Goal: Information Seeking & Learning: Learn about a topic

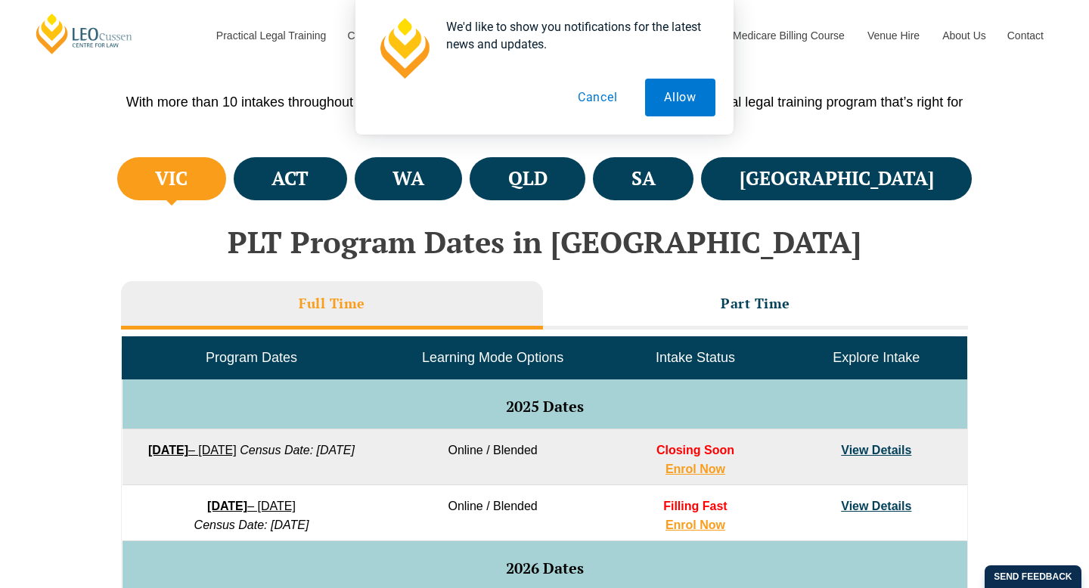
scroll to position [451, 0]
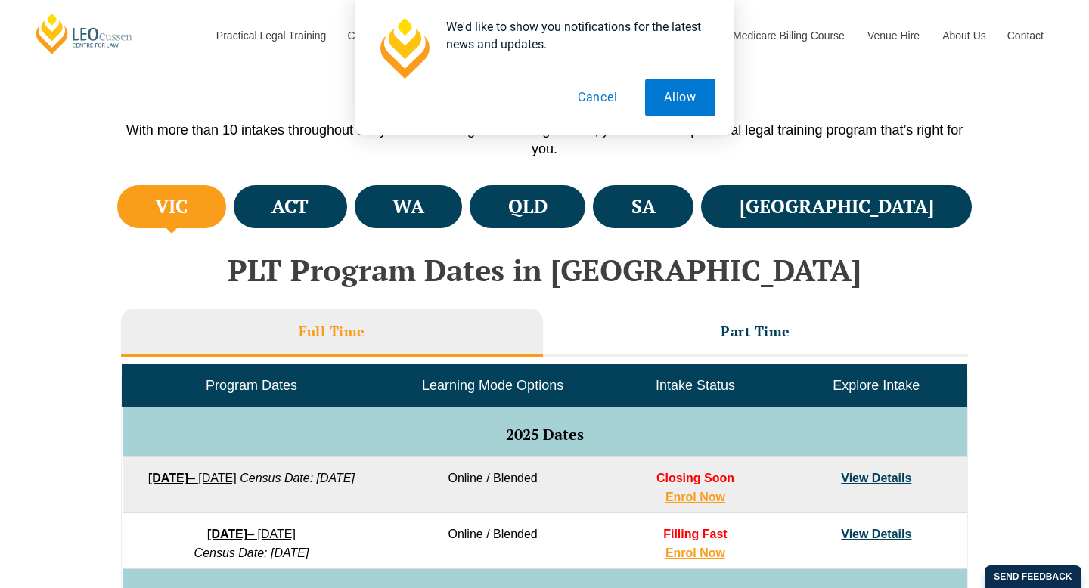
click at [588, 82] on button "Cancel" at bounding box center [598, 98] width 78 height 38
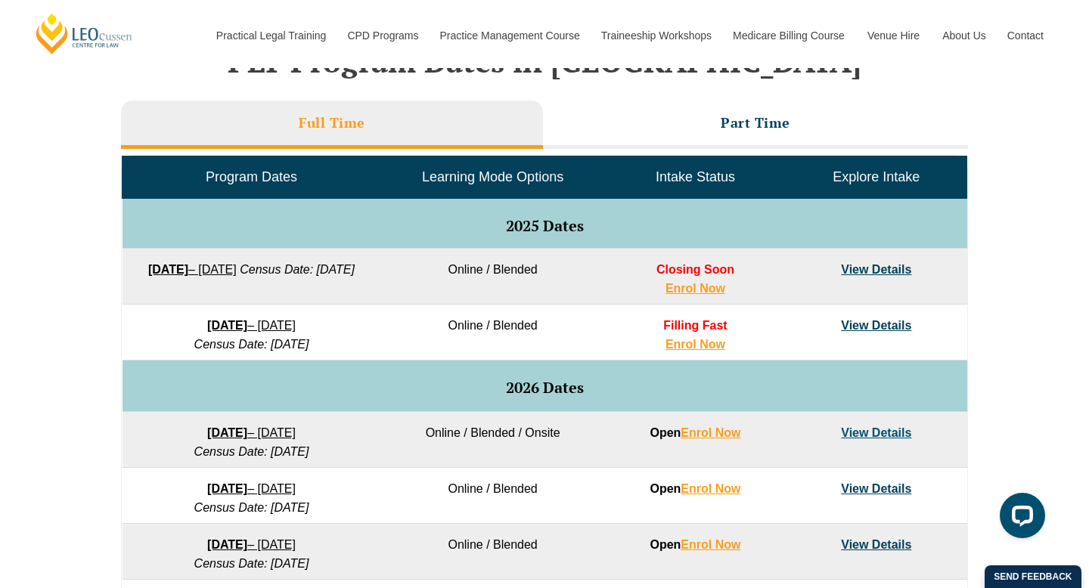
scroll to position [662, 0]
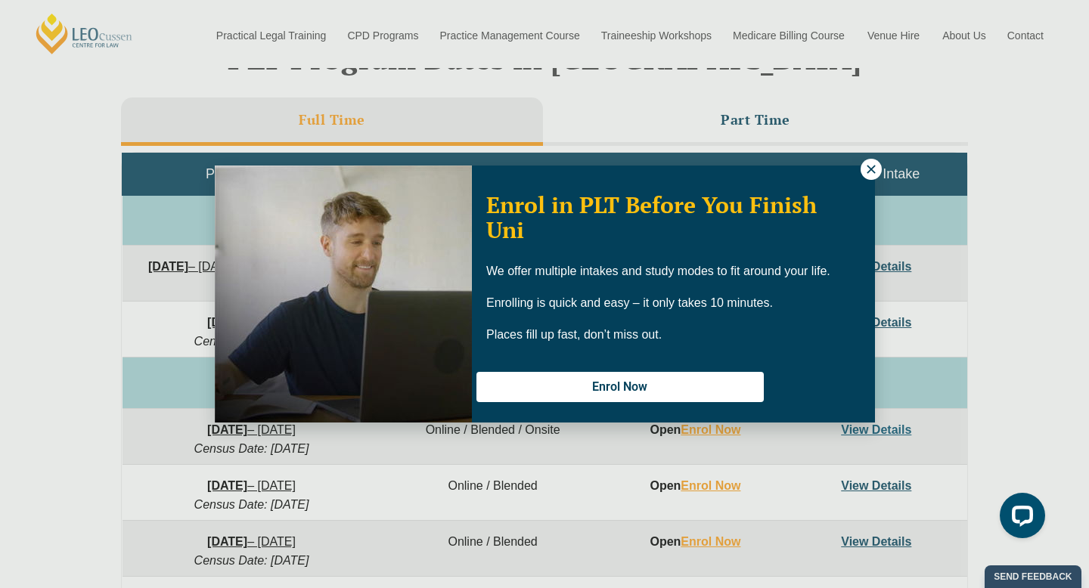
click at [870, 171] on icon at bounding box center [871, 170] width 14 height 14
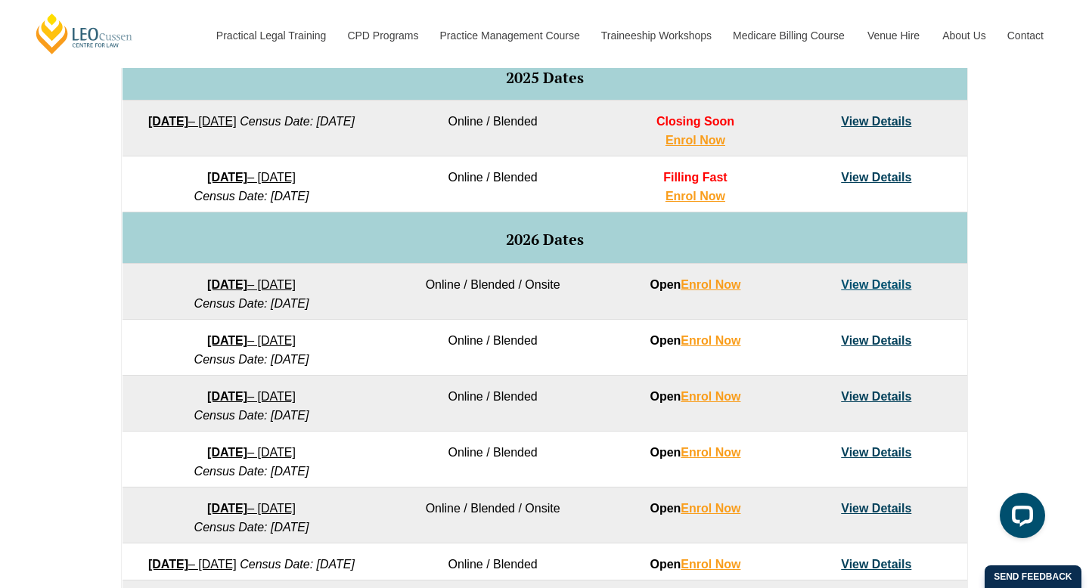
scroll to position [814, 0]
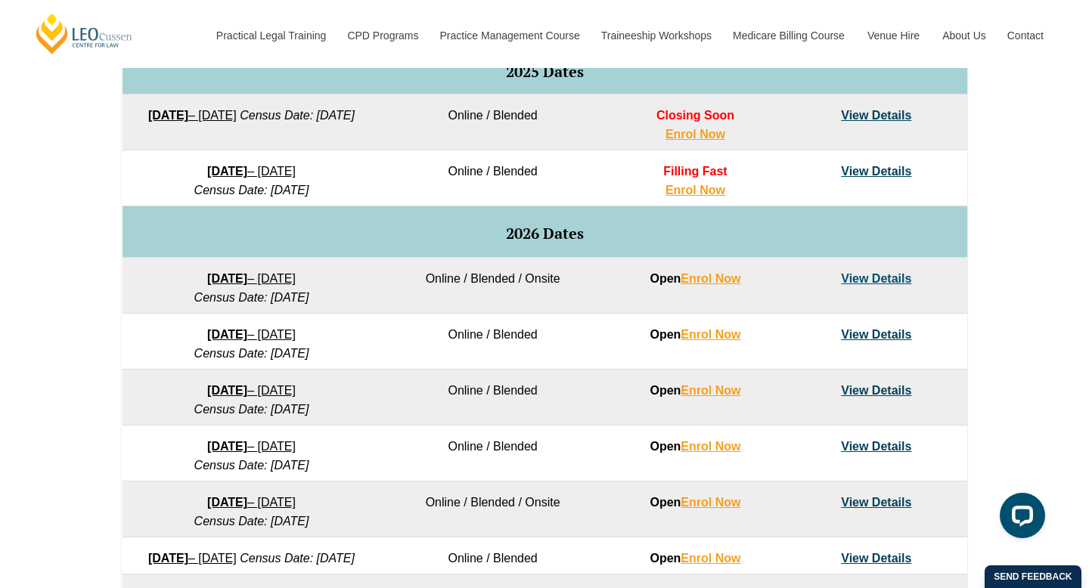
click at [878, 393] on link "View Details" at bounding box center [876, 390] width 70 height 13
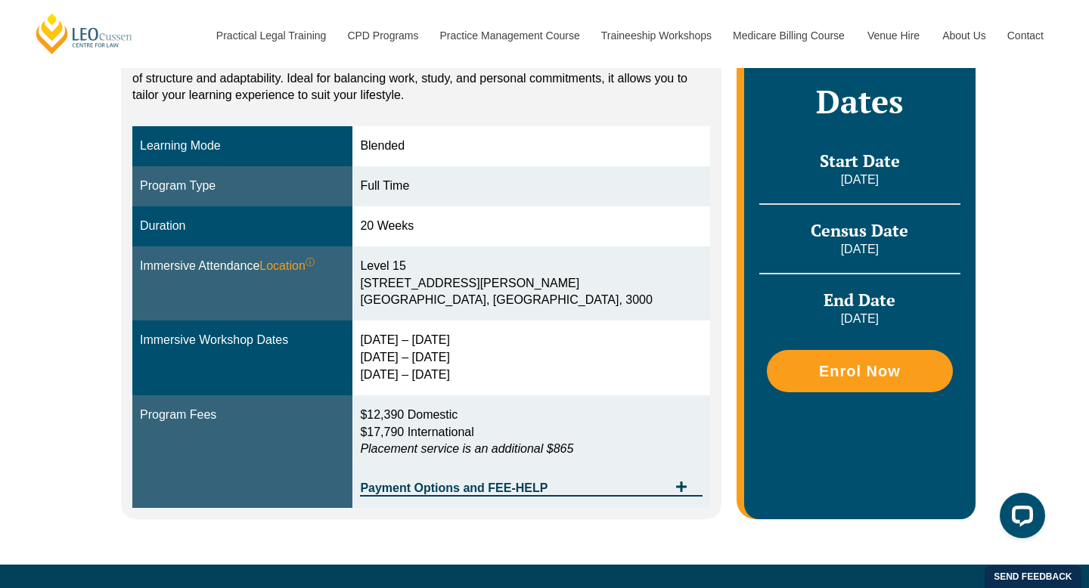
scroll to position [363, 0]
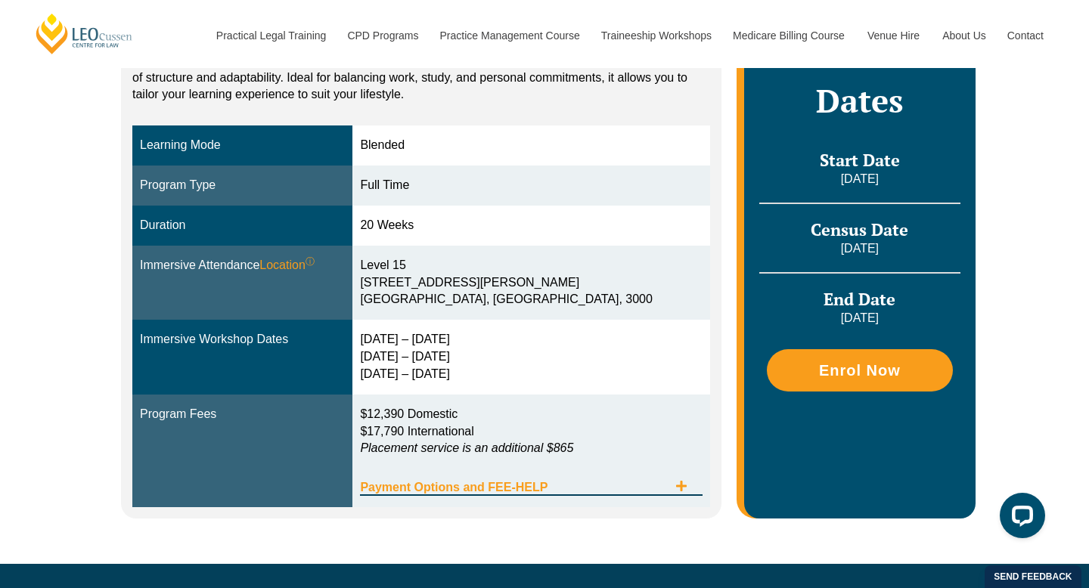
click at [668, 480] on span "Tabs. Open items with Enter or Space, close with Escape and navigate using the …" at bounding box center [681, 487] width 27 height 14
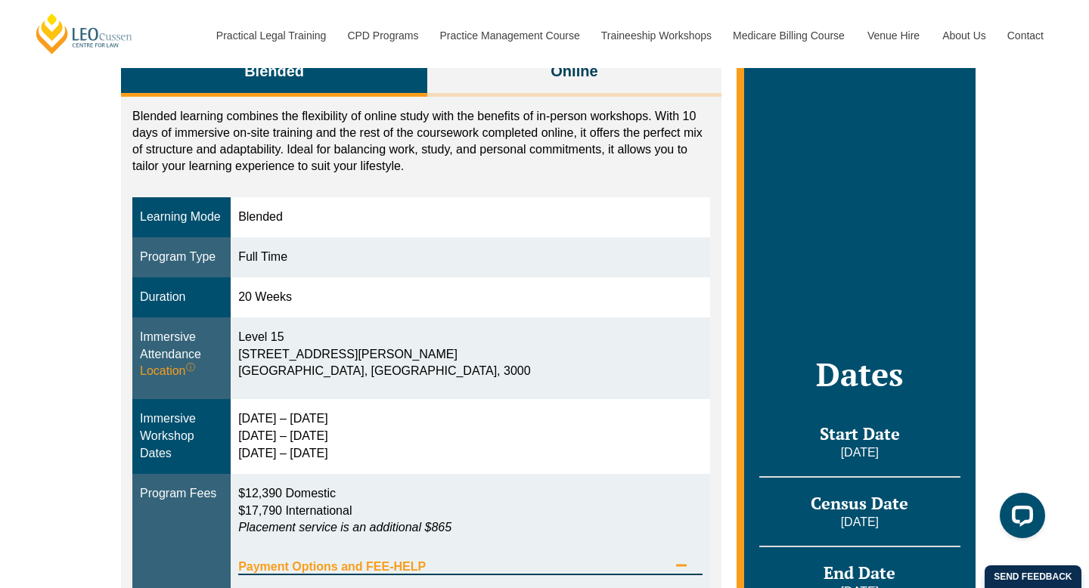
scroll to position [295, 0]
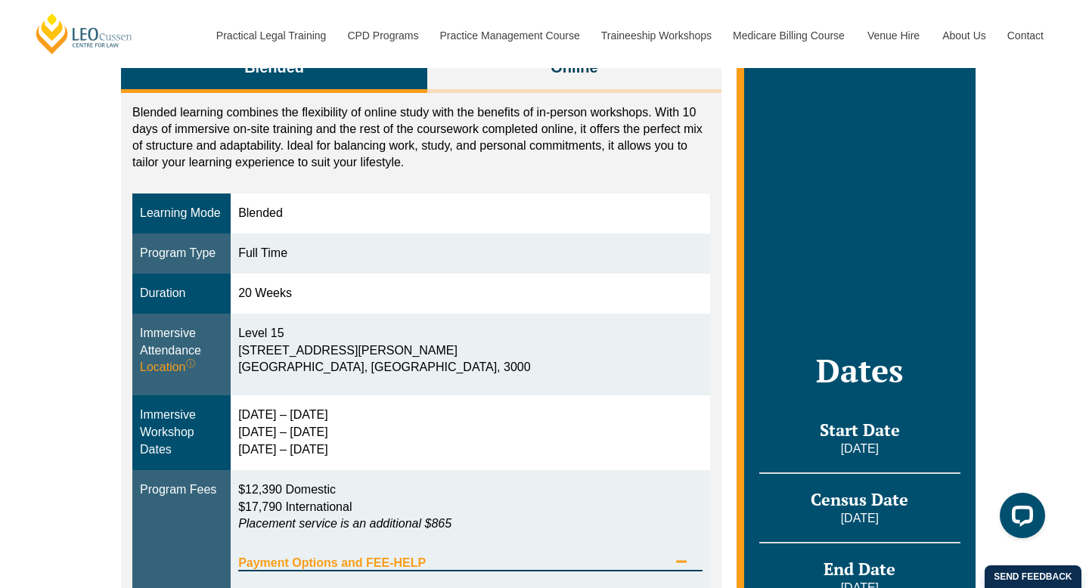
click at [515, 571] on div "Payment Options and FEE-HELP" at bounding box center [470, 556] width 464 height 31
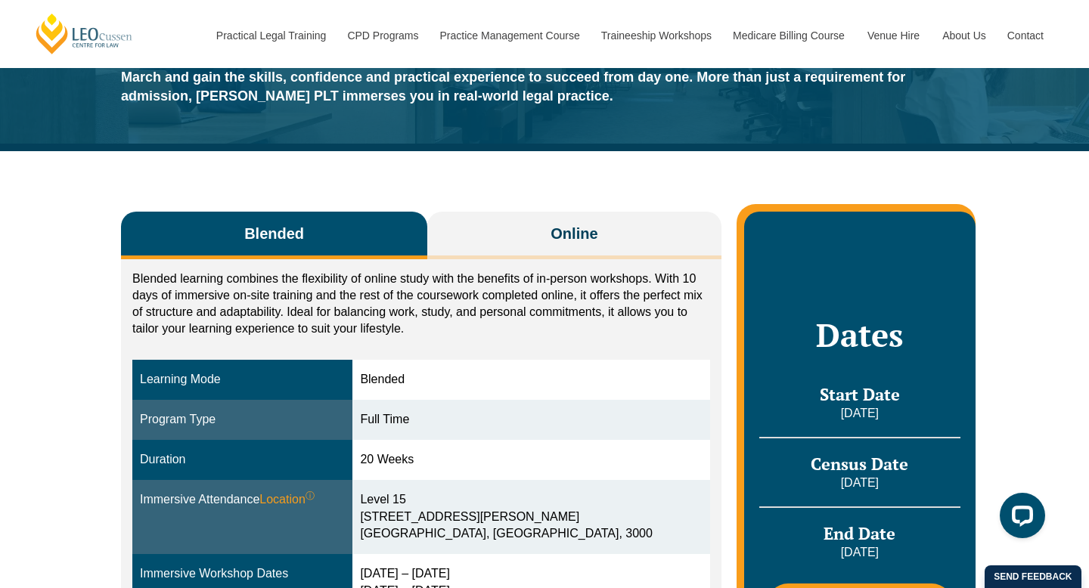
scroll to position [153, 0]
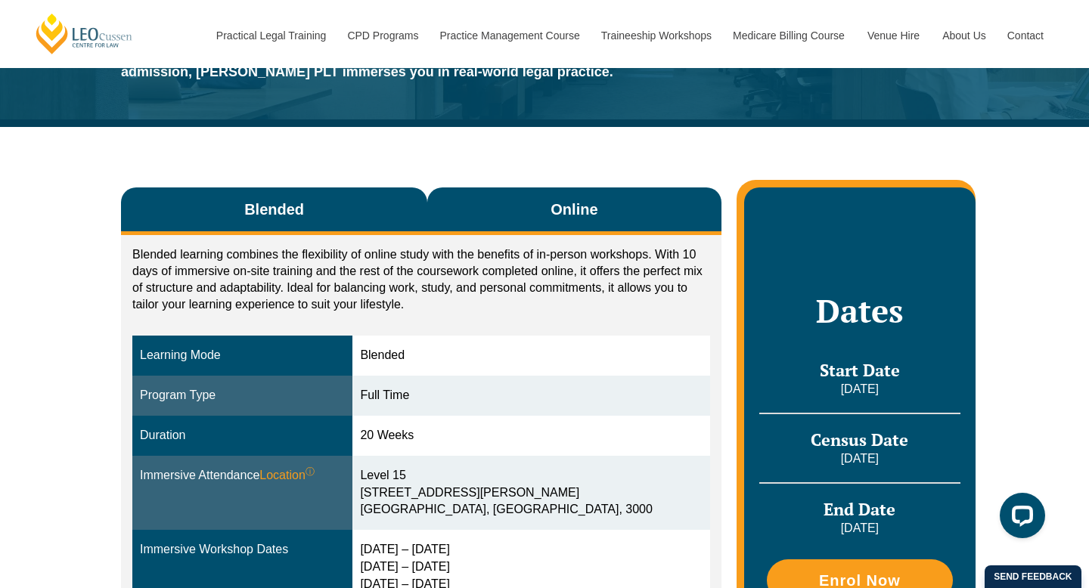
click at [627, 198] on button "Online" at bounding box center [574, 212] width 294 height 48
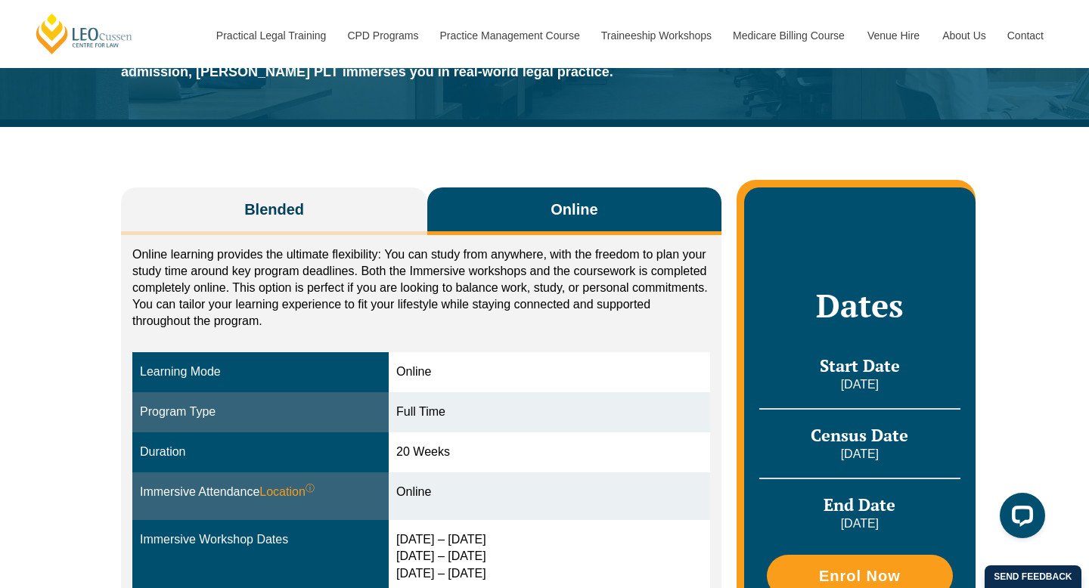
click at [0, 377] on div "Blended Online Blended learning combines the flexibility of online study with t…" at bounding box center [544, 445] width 1089 height 637
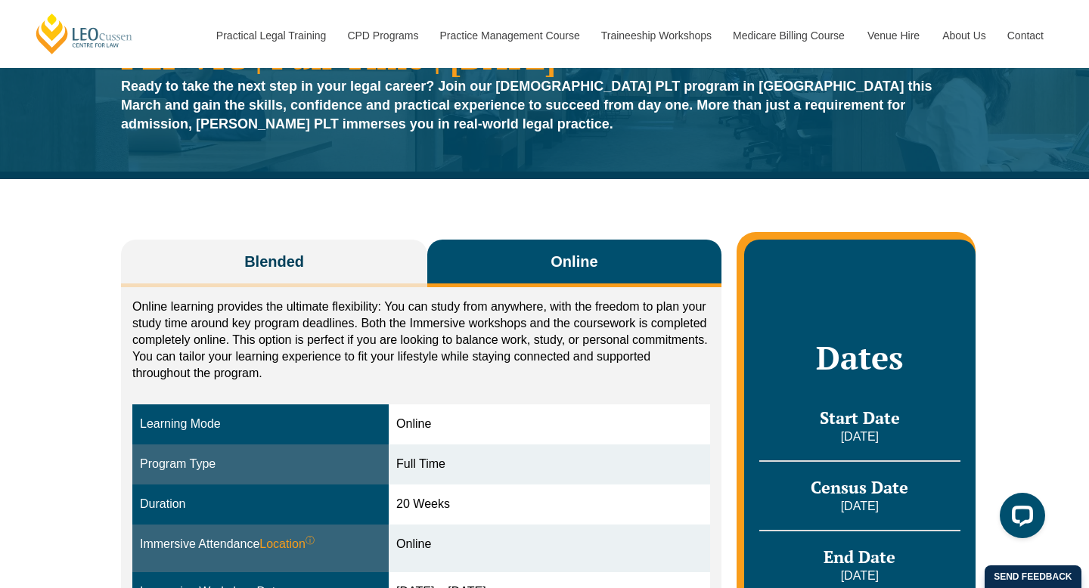
scroll to position [0, 0]
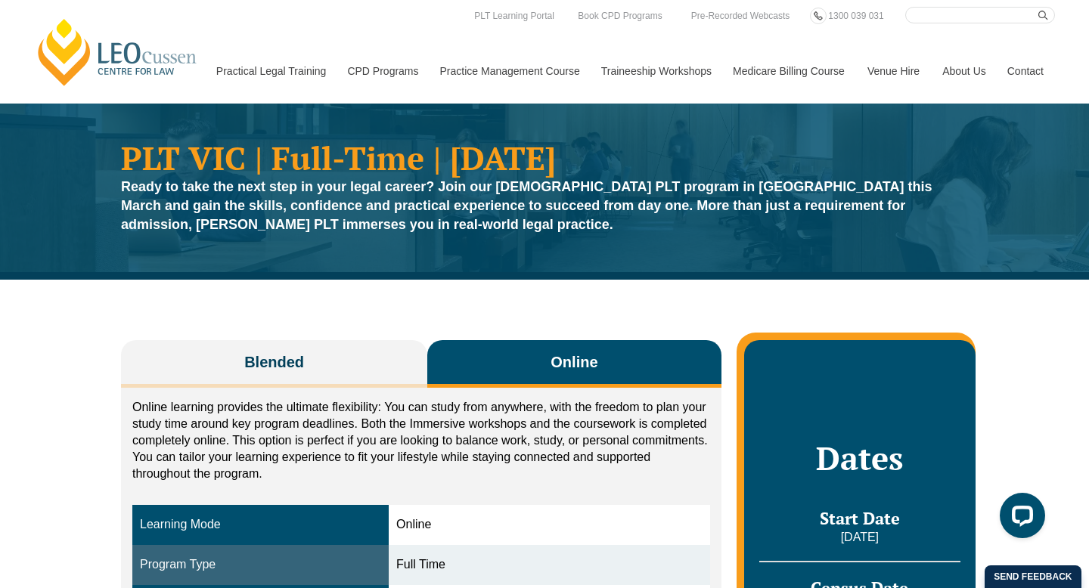
click at [259, 340] on div "Blended Online Blended learning combines the flexibility of online study with t…" at bounding box center [544, 598] width 862 height 637
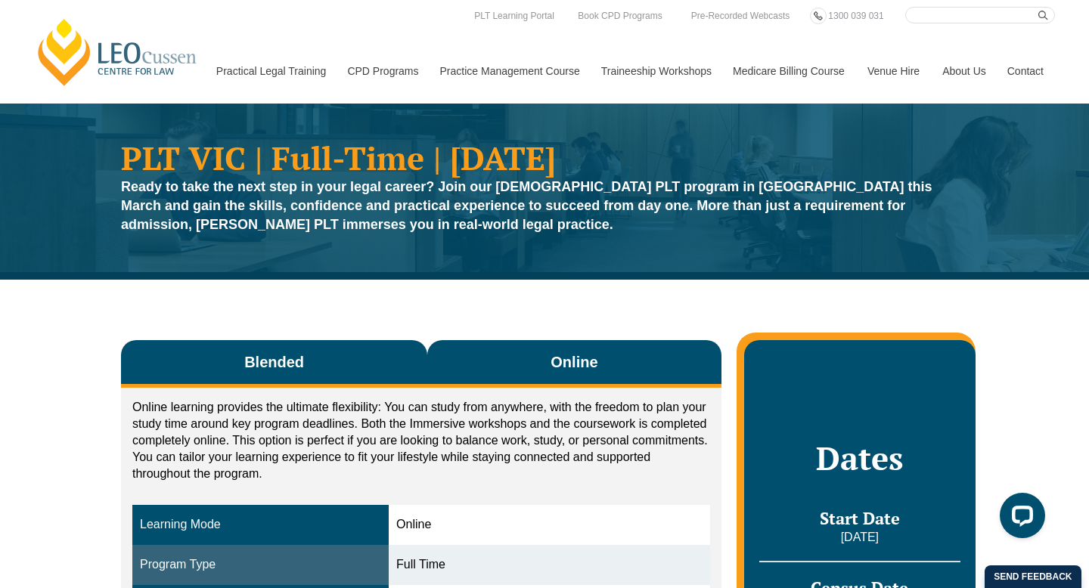
click at [258, 349] on button "Blended" at bounding box center [274, 364] width 306 height 48
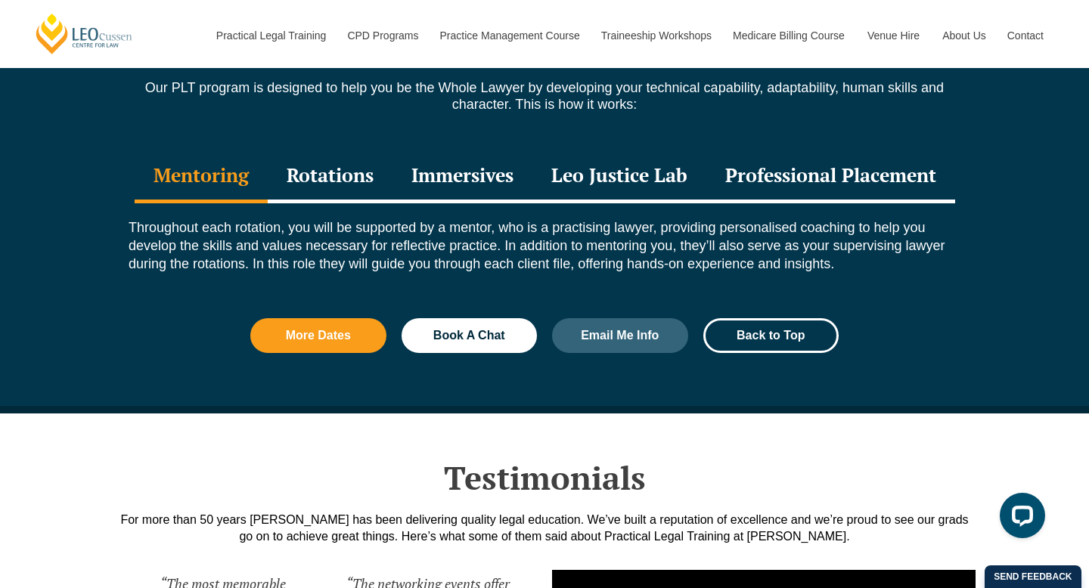
scroll to position [1701, 0]
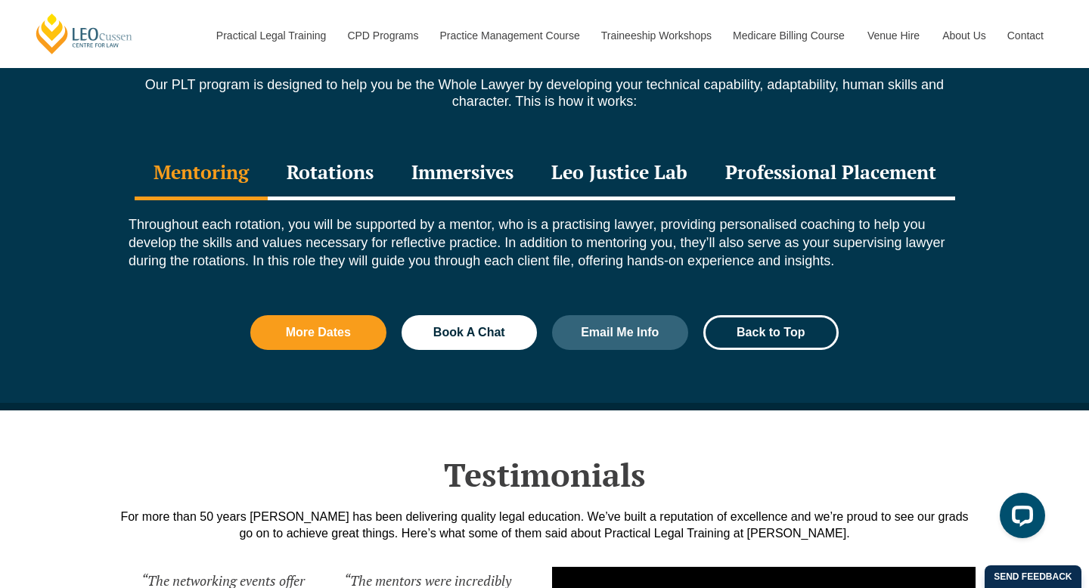
click at [749, 169] on div "Professional Placement" at bounding box center [830, 173] width 249 height 53
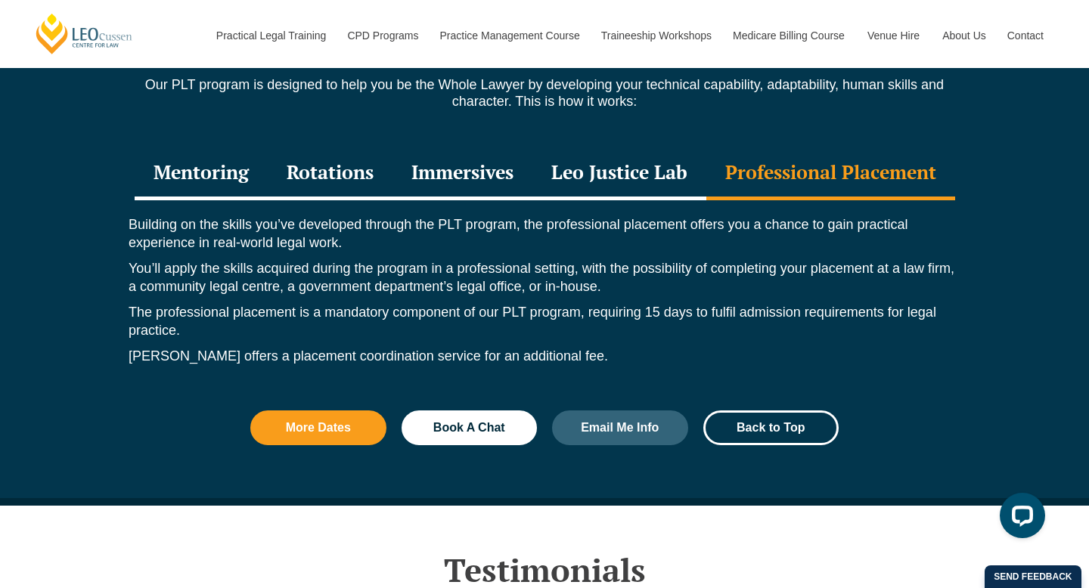
click at [202, 175] on div "Mentoring" at bounding box center [201, 173] width 133 height 53
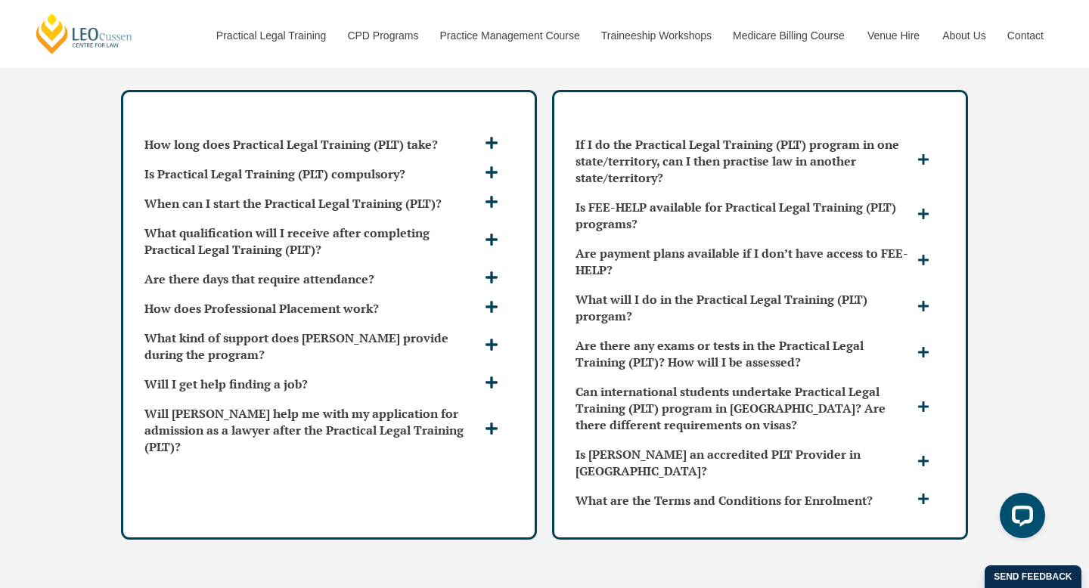
scroll to position [4021, 0]
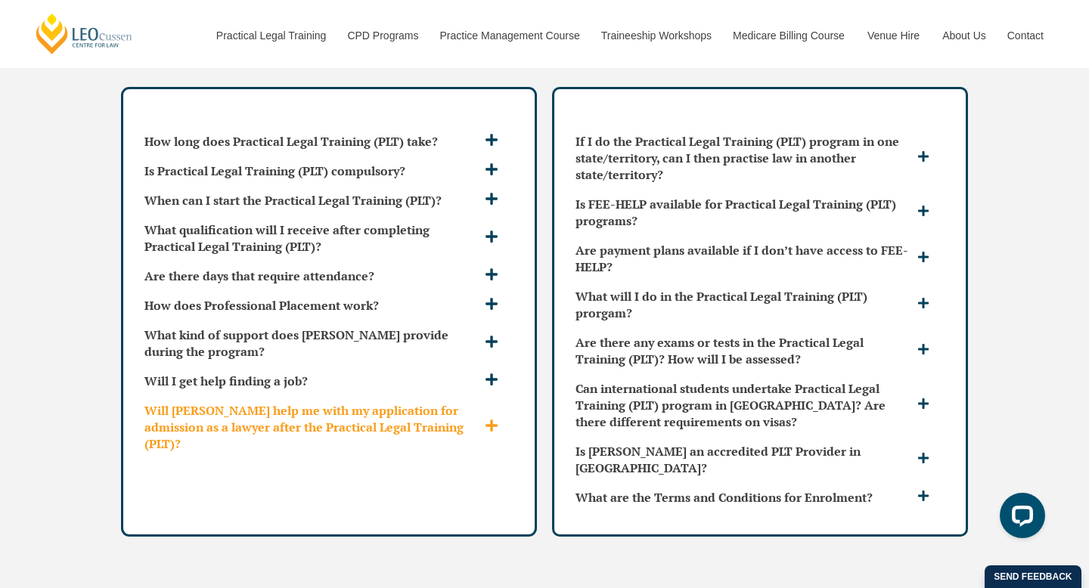
click at [424, 415] on h3 "Will Leo Cussen help me with my application for admission as a lawyer after the…" at bounding box center [312, 427] width 336 height 50
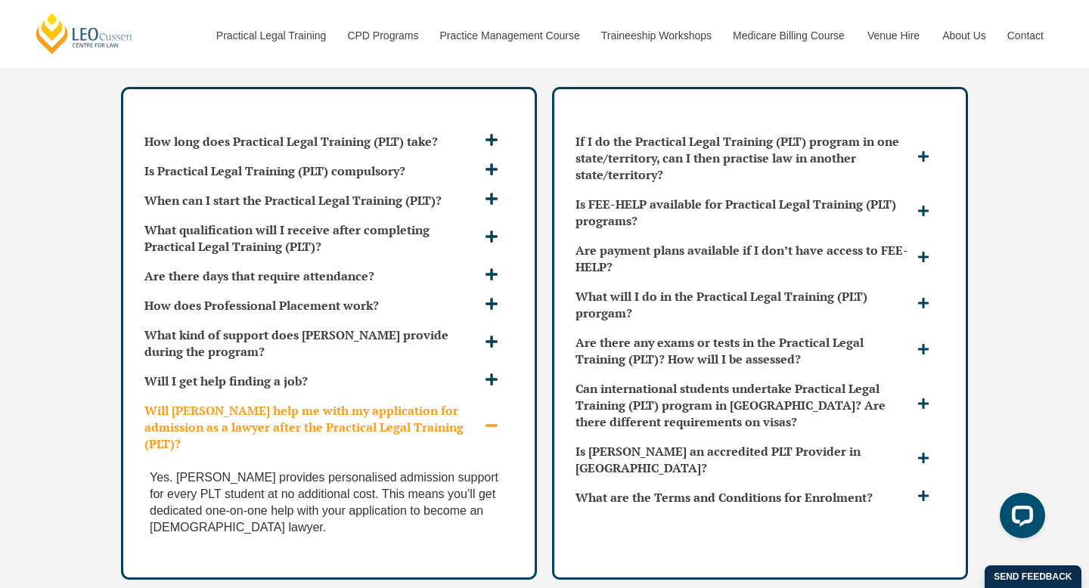
click at [371, 408] on h3 "Will Leo Cussen help me with my application for admission as a lawyer after the…" at bounding box center [312, 427] width 336 height 50
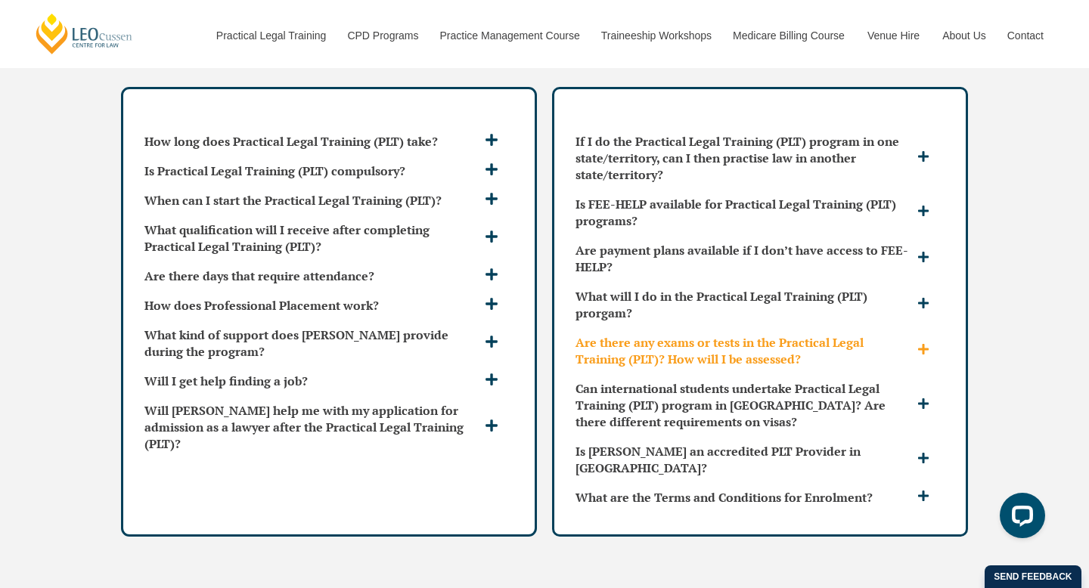
click at [710, 342] on h3 "Are there any exams or tests in the Practical Legal Training (PLT)? How will I …" at bounding box center [744, 350] width 338 height 33
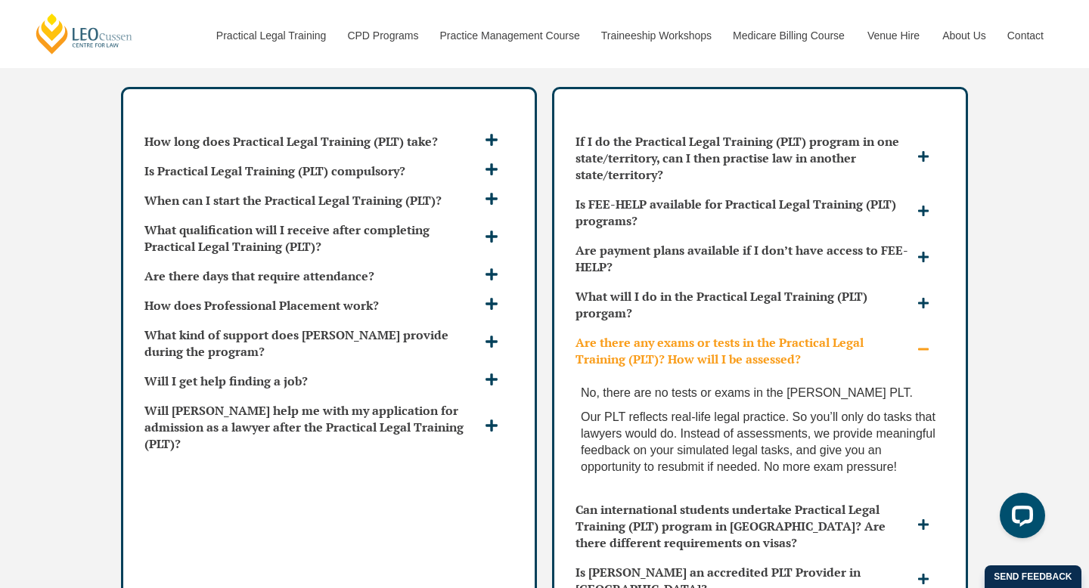
click at [710, 342] on h3 "Are there any exams or tests in the Practical Legal Training (PLT)? How will I …" at bounding box center [744, 350] width 338 height 33
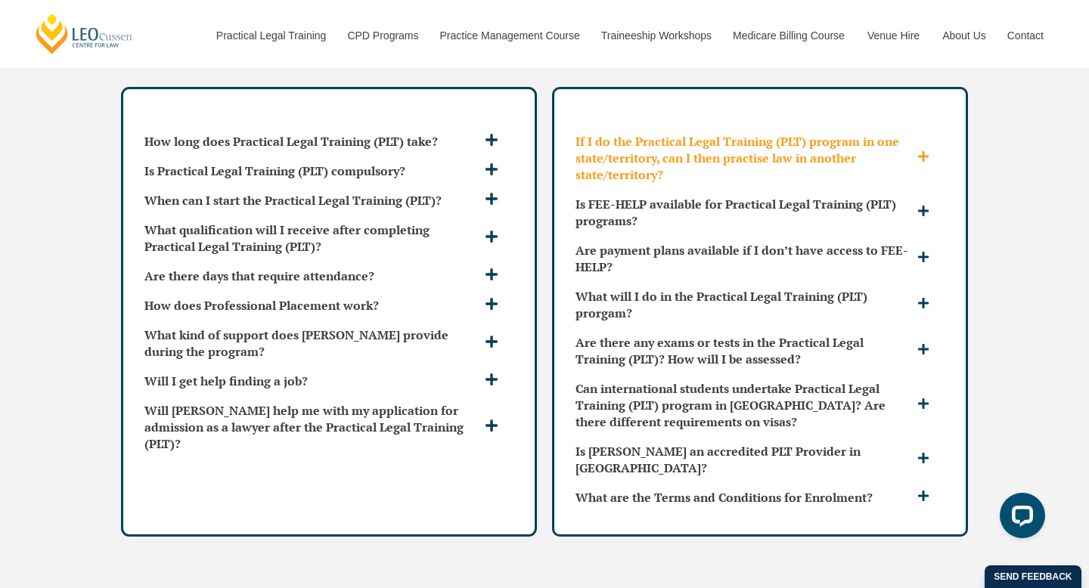
click at [729, 155] on h3 "If I do the Practical Legal Training (PLT) program in one state/territory, can …" at bounding box center [744, 158] width 338 height 50
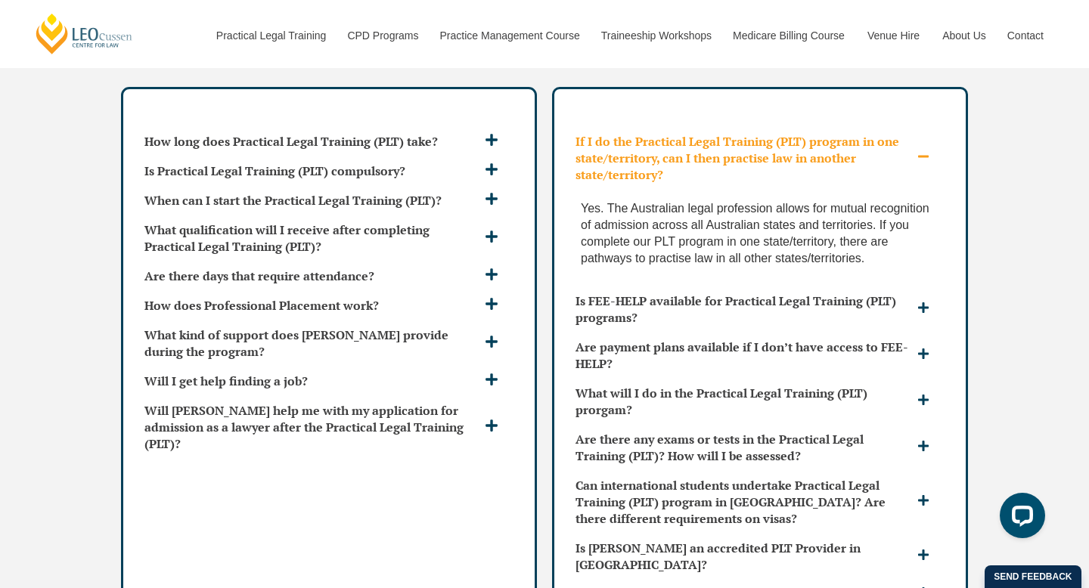
click at [729, 152] on h3 "If I do the Practical Legal Training (PLT) program in one state/territory, can …" at bounding box center [744, 158] width 338 height 50
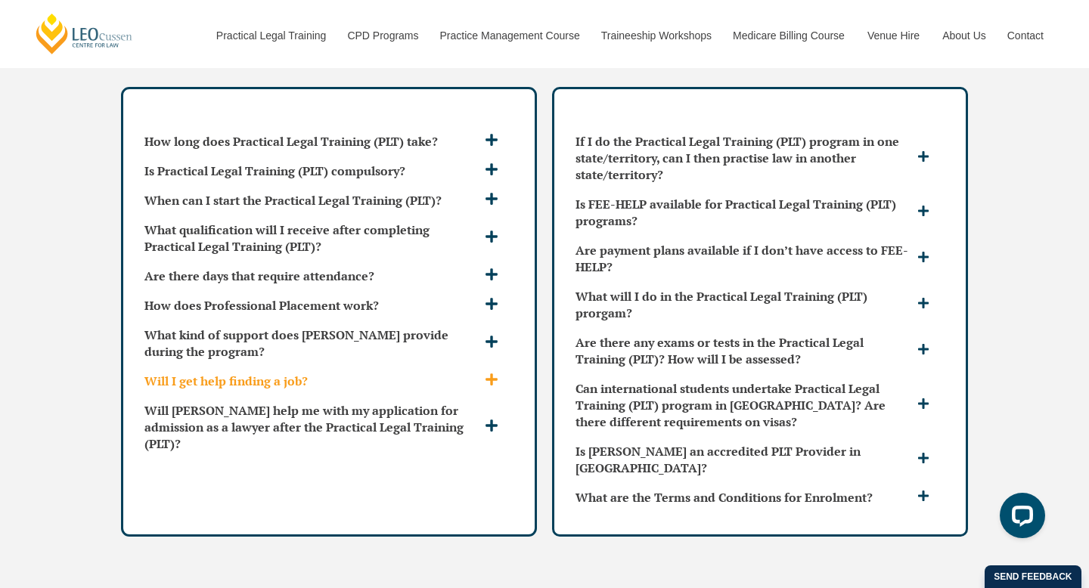
click at [290, 378] on div "Will I get help finding a job?" at bounding box center [328, 381] width 381 height 29
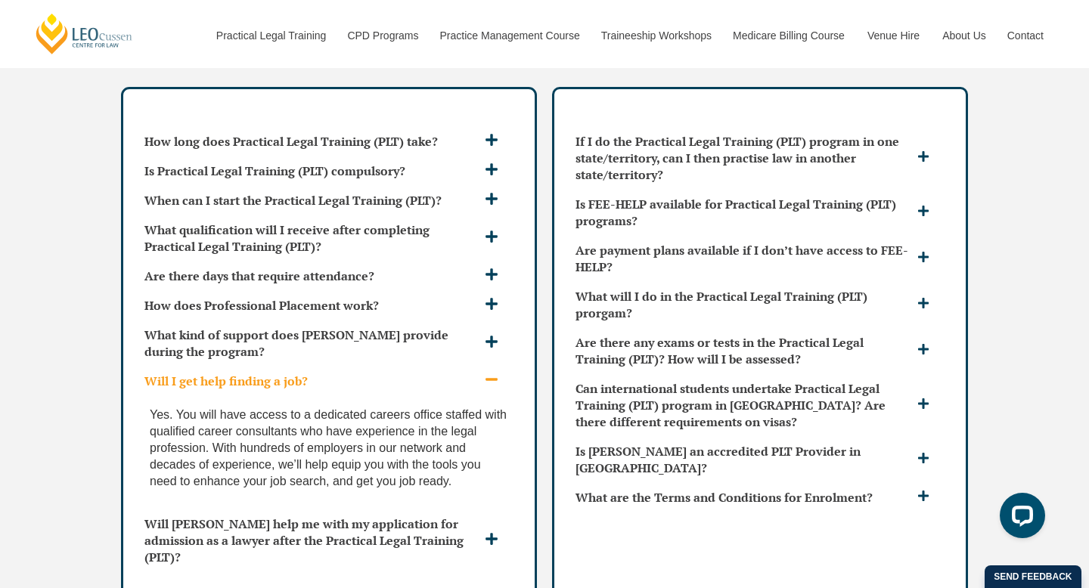
click at [303, 373] on h3 "Will I get help finding a job?" at bounding box center [312, 381] width 336 height 17
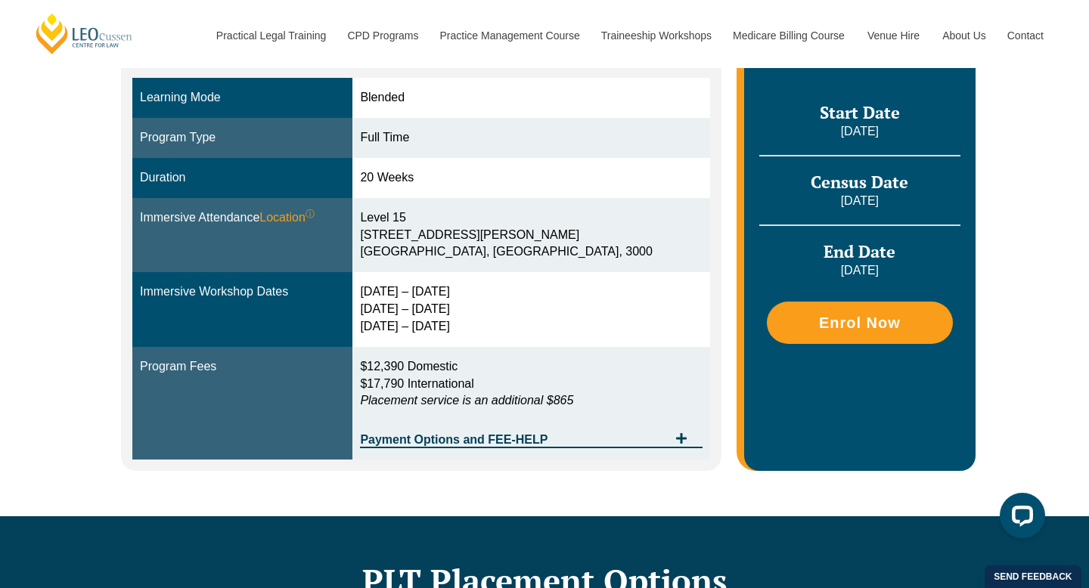
scroll to position [407, 0]
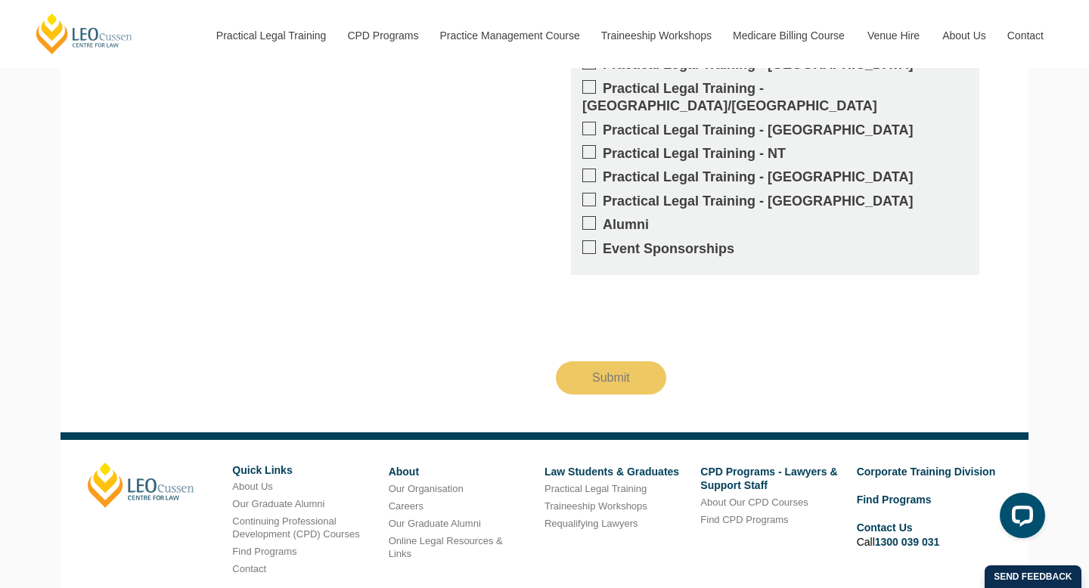
scroll to position [1936, 0]
